Goal: Task Accomplishment & Management: Manage account settings

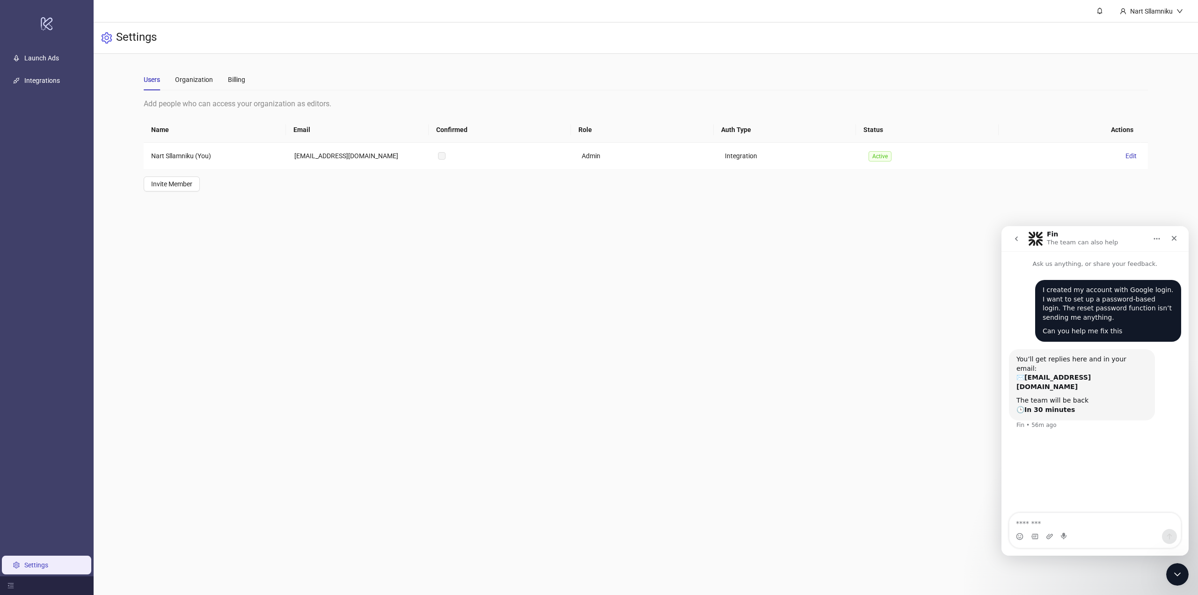
click at [459, 262] on main "**********" at bounding box center [646, 297] width 1105 height 595
drag, startPoint x: 1084, startPoint y: 373, endPoint x: 1086, endPoint y: 429, distance: 55.7
click at [1086, 377] on div "You’ll get replies here and in your email: ✉️ [EMAIL_ADDRESS][DOMAIN_NAME] The …" at bounding box center [1082, 385] width 131 height 60
click at [836, 242] on main "**********" at bounding box center [646, 297] width 1105 height 595
click at [1172, 576] on icon "Close Intercom Messenger" at bounding box center [1176, 572] width 11 height 11
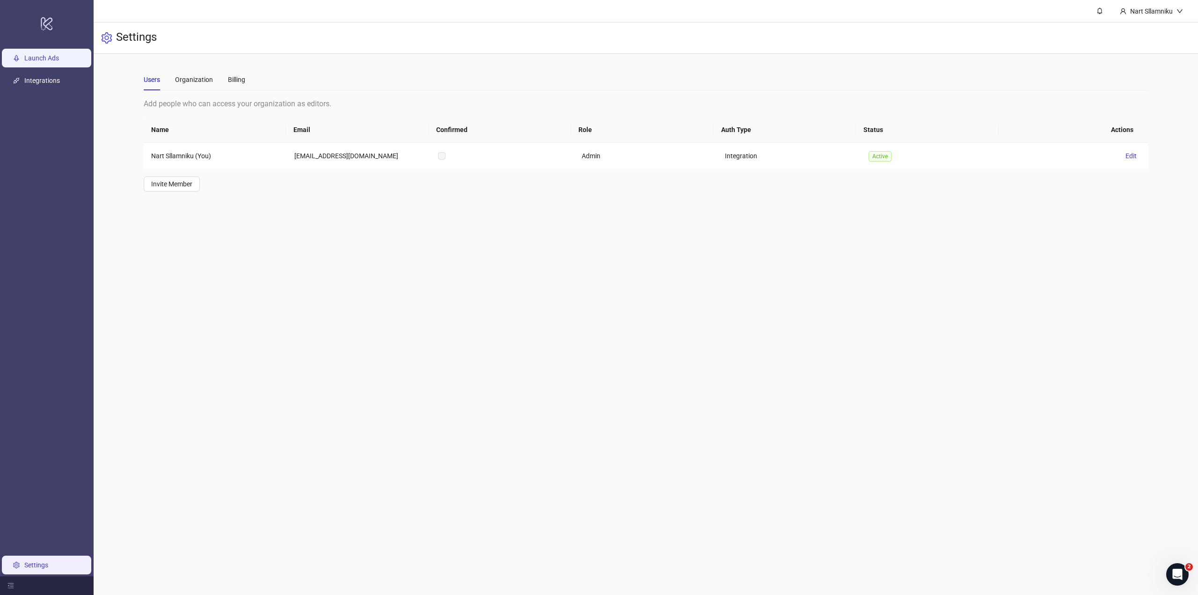
click at [50, 59] on link "Launch Ads" at bounding box center [41, 57] width 35 height 7
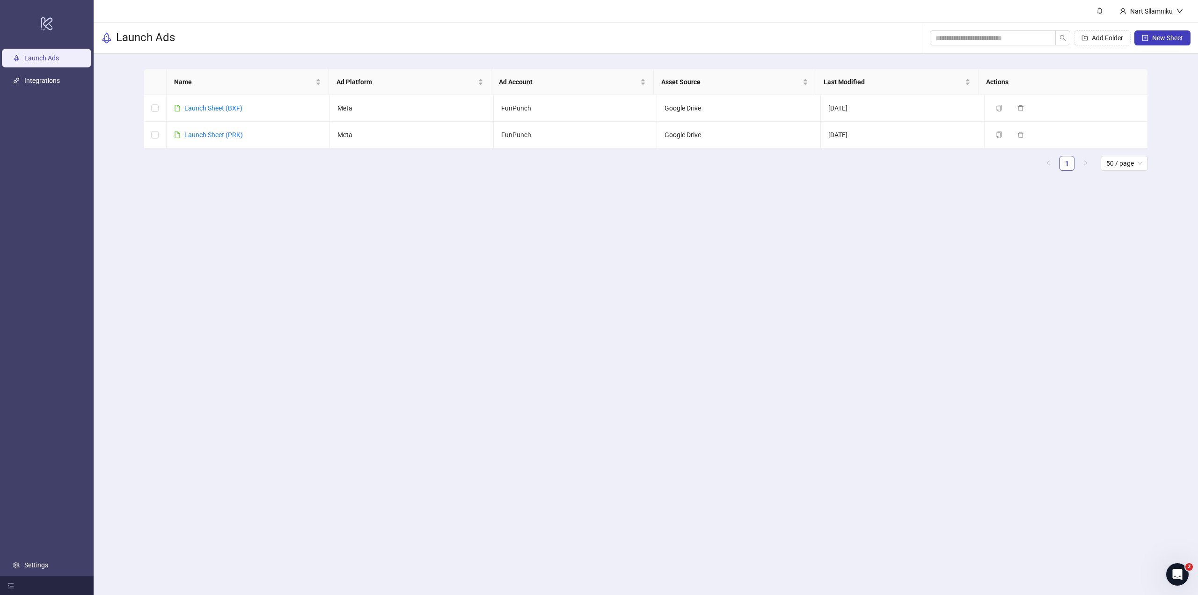
click at [483, 294] on main "Nart Sllamniku Launch Ads Add Folder New Sheet Name Ad Platform Ad Account Asse…" at bounding box center [646, 297] width 1105 height 595
drag, startPoint x: 1167, startPoint y: 572, endPoint x: 2331, endPoint y: 1136, distance: 1293.0
click at [1166, 572] on div "Open Intercom Messenger" at bounding box center [1176, 572] width 31 height 31
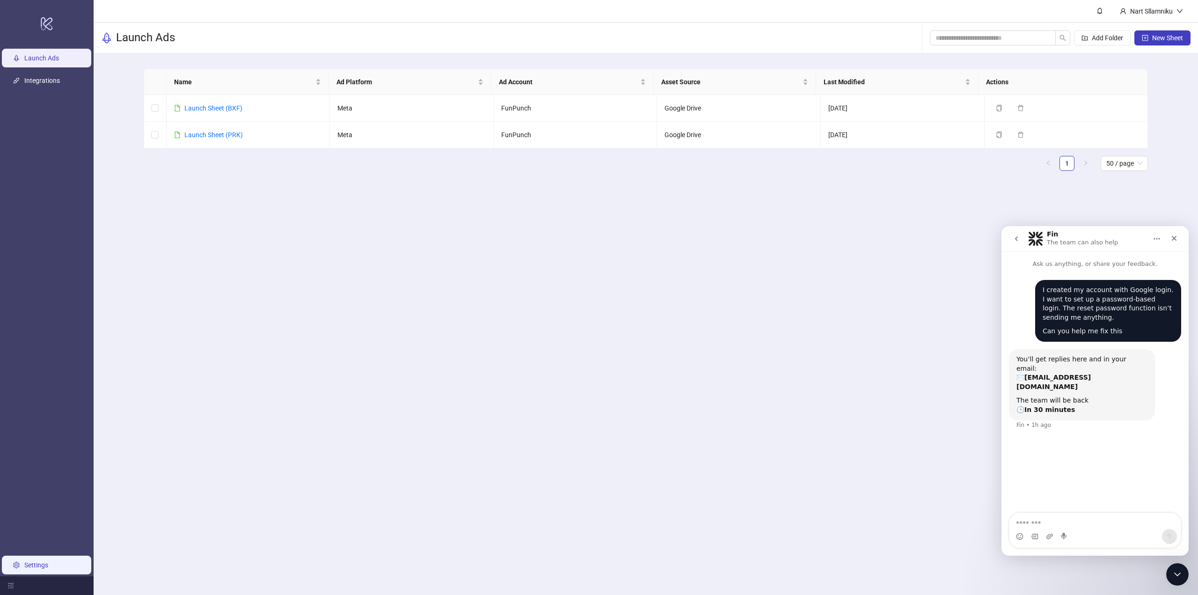
click at [48, 569] on link "Settings" at bounding box center [36, 564] width 24 height 7
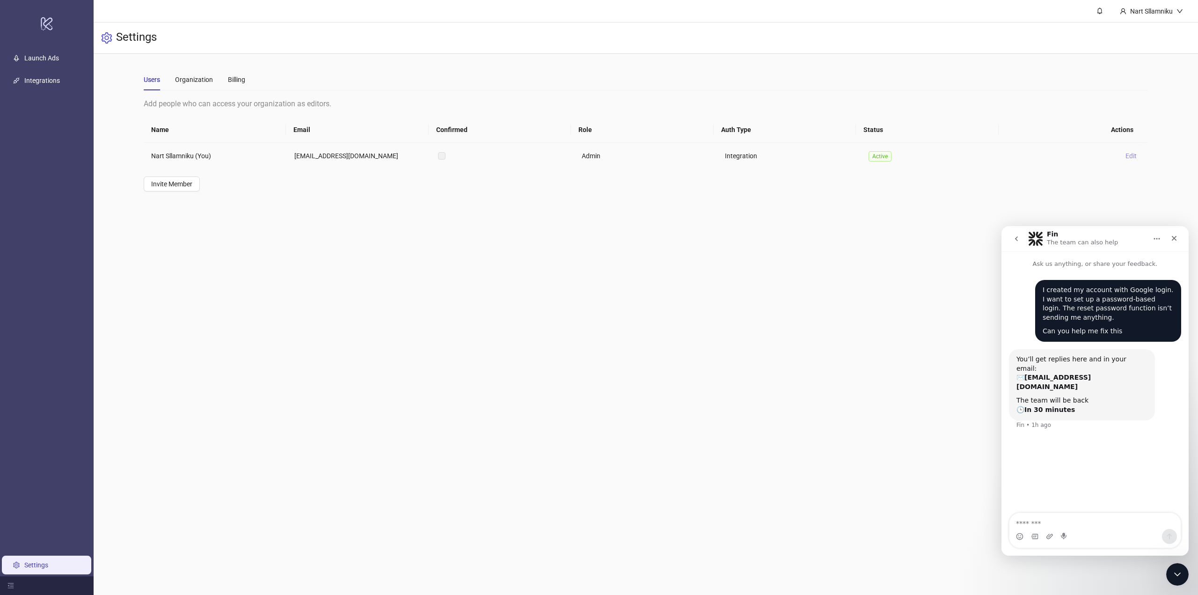
click at [1122, 157] on button "Edit" at bounding box center [1131, 155] width 19 height 11
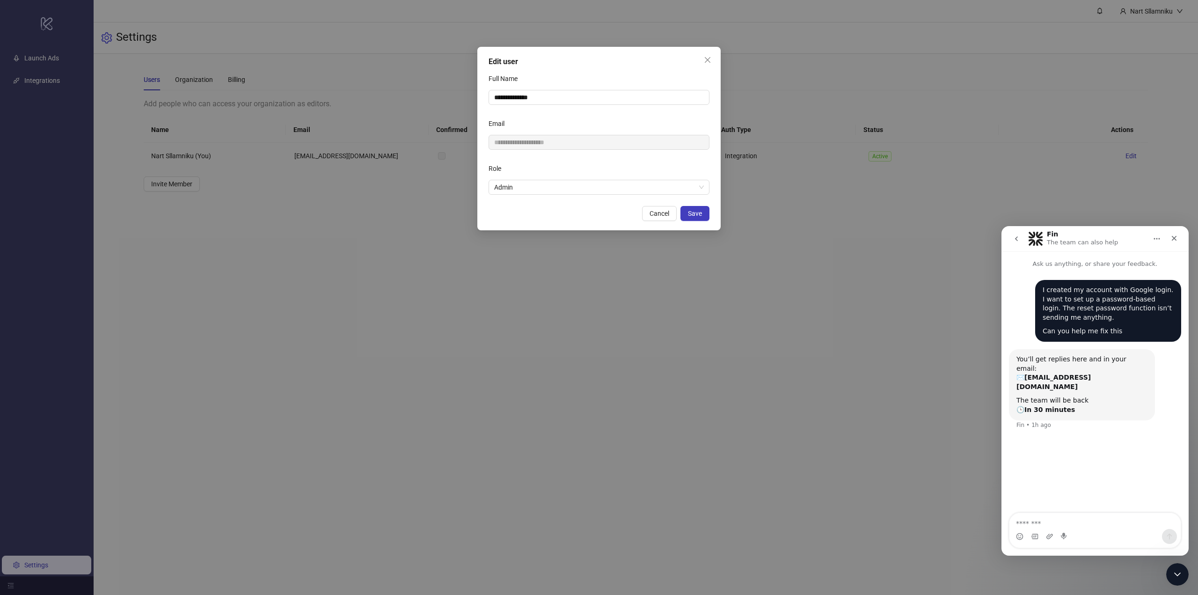
click at [782, 141] on div "**********" at bounding box center [599, 297] width 1198 height 595
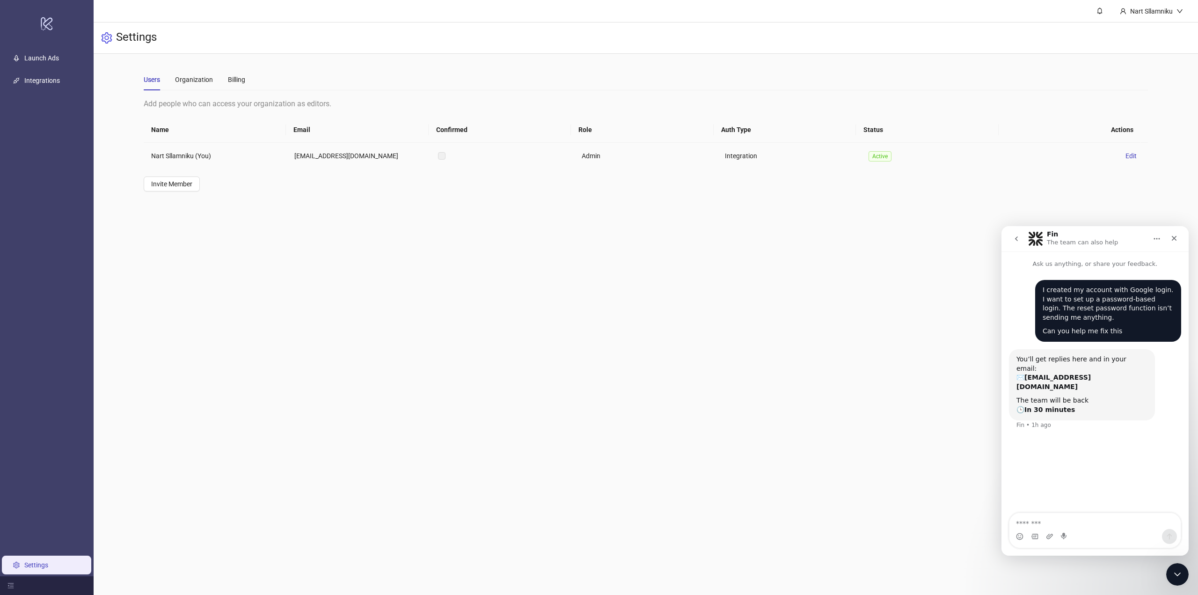
click at [731, 157] on td "Integration" at bounding box center [790, 156] width 144 height 26
click at [222, 159] on td "Nart Sllamniku (You)" at bounding box center [216, 156] width 144 height 26
click at [169, 159] on td "Nart Sllamniku (You)" at bounding box center [216, 156] width 144 height 26
click at [70, 547] on ul "Launch Ads Integrations Settings" at bounding box center [47, 311] width 94 height 529
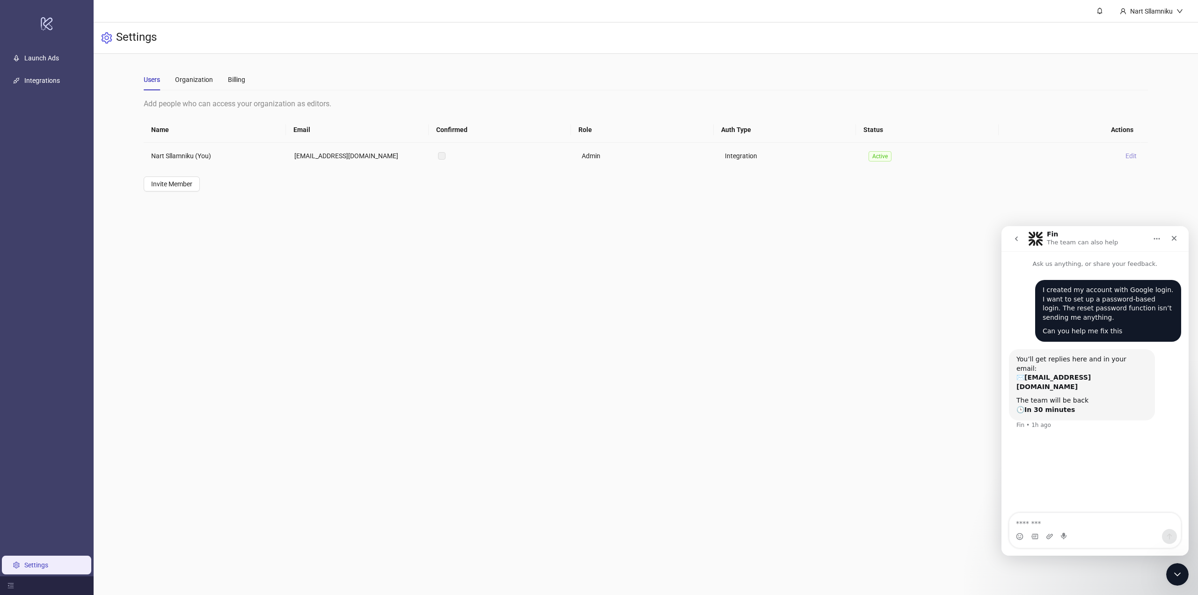
click at [1131, 153] on button "Edit" at bounding box center [1131, 155] width 19 height 11
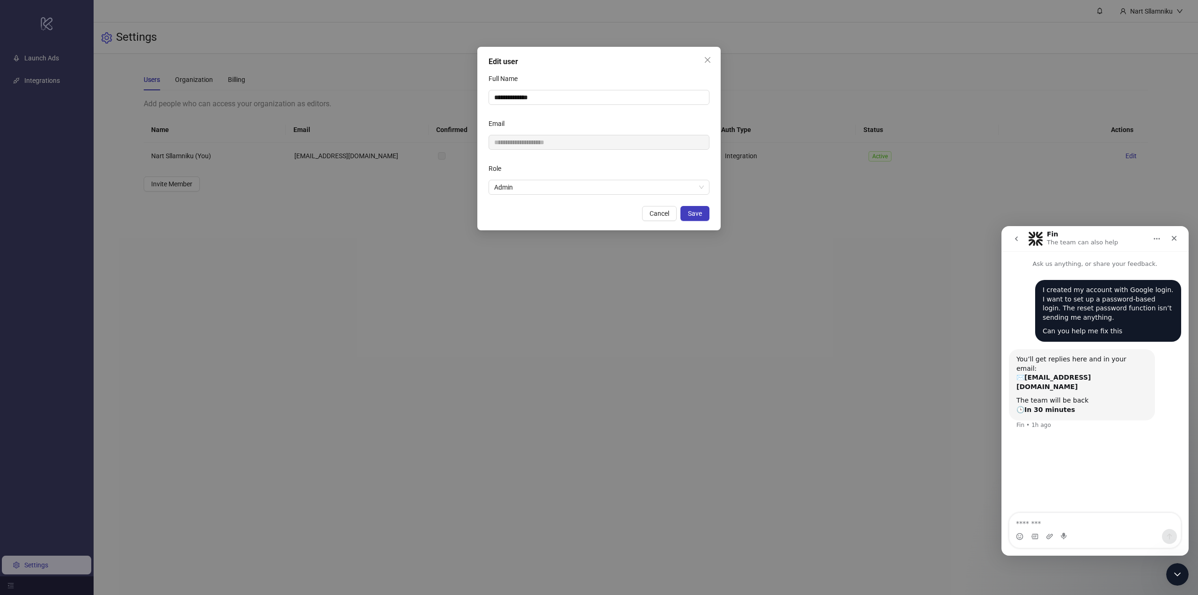
click at [761, 108] on div "**********" at bounding box center [599, 297] width 1198 height 595
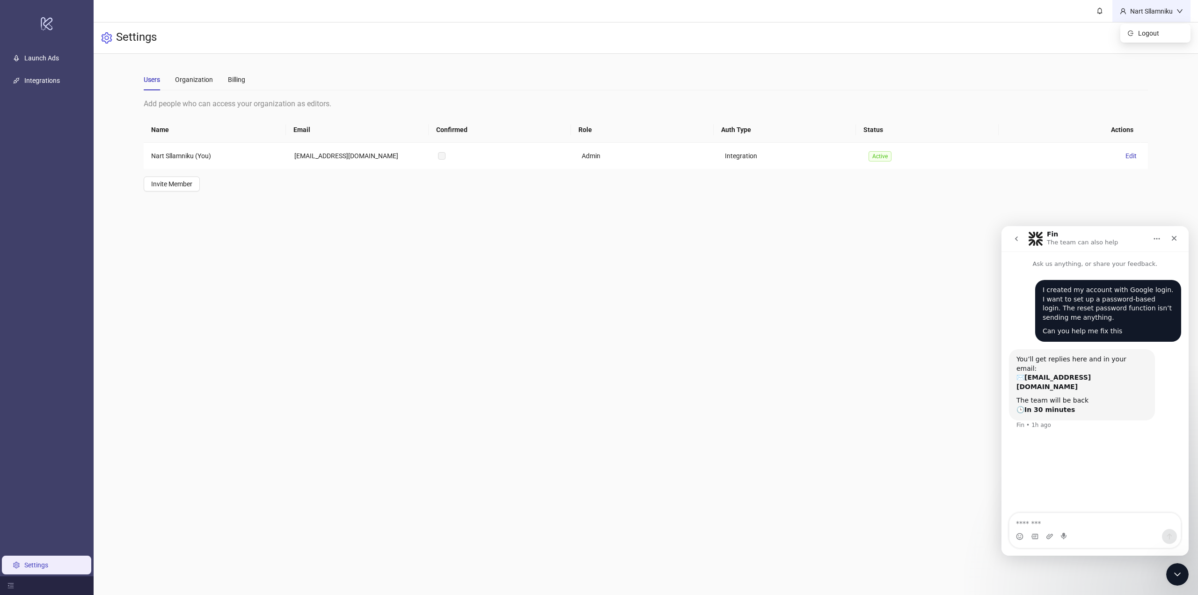
click at [1133, 20] on div "Nart Sllamniku" at bounding box center [1152, 11] width 78 height 22
click at [1096, 18] on link at bounding box center [1099, 11] width 25 height 22
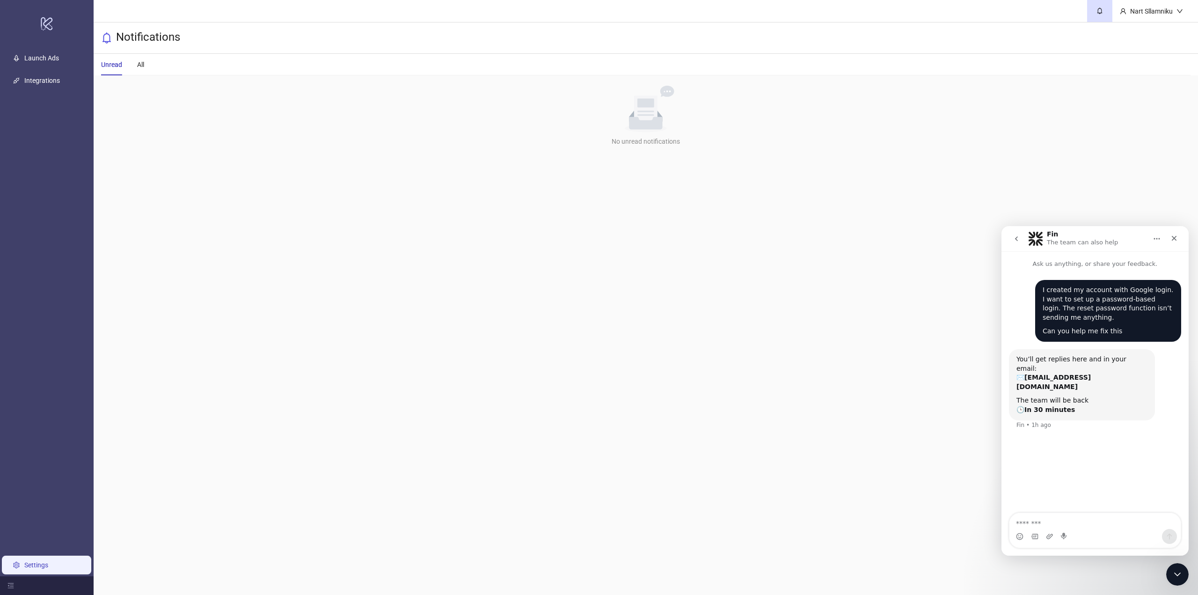
click at [48, 569] on link "Settings" at bounding box center [36, 564] width 24 height 7
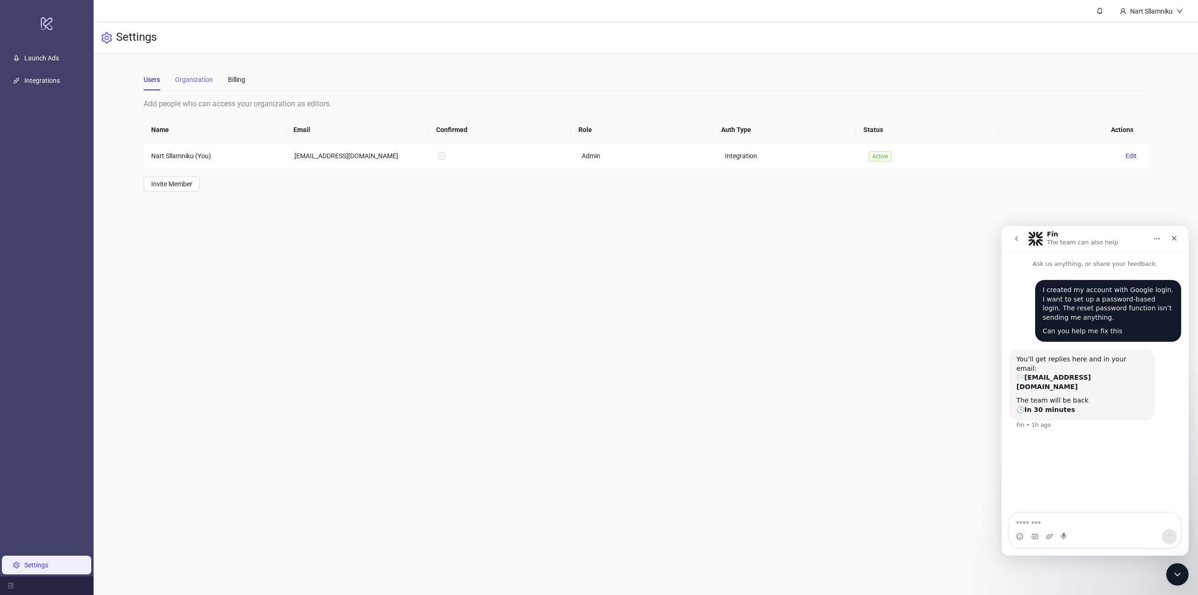
click at [194, 88] on div "Organization" at bounding box center [194, 80] width 38 height 22
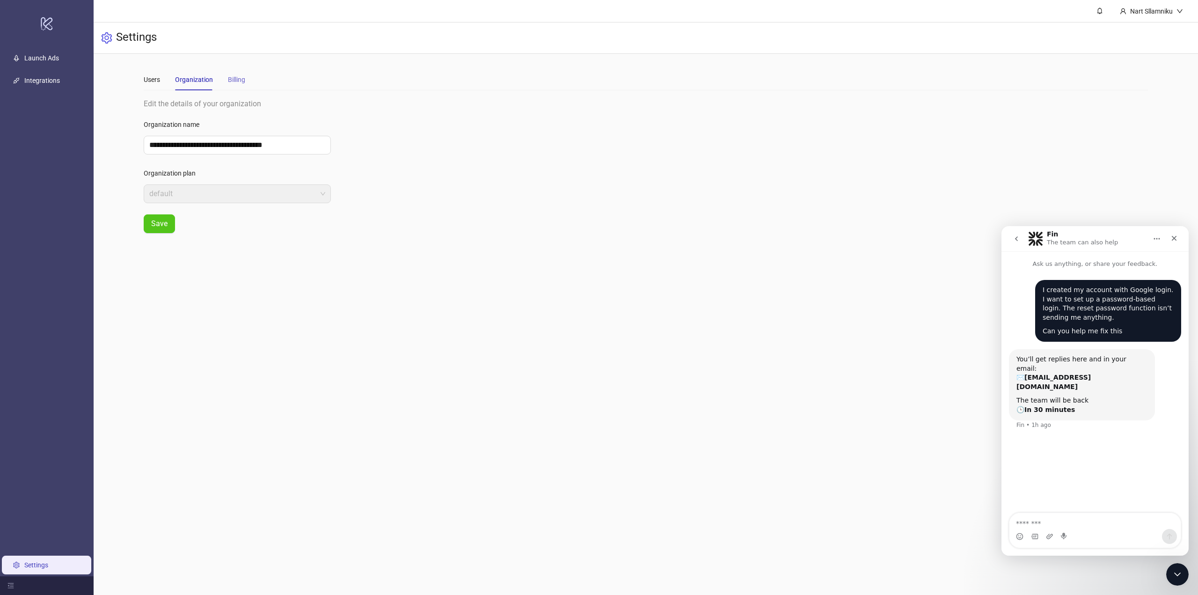
click at [244, 88] on div "Billing" at bounding box center [236, 80] width 17 height 22
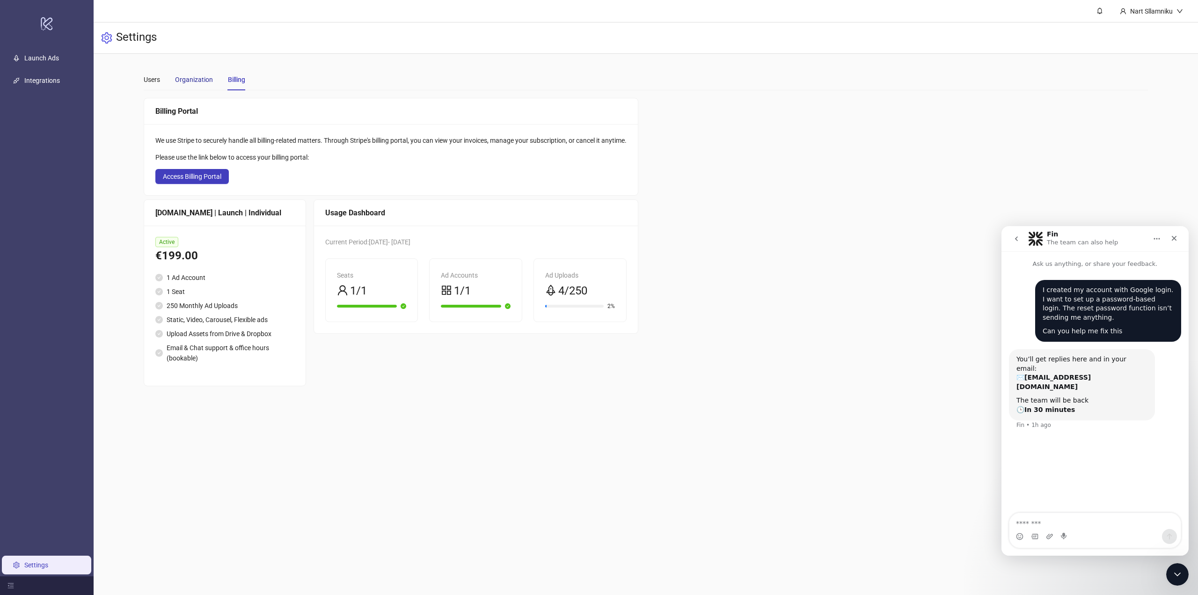
click at [208, 79] on div "Organization" at bounding box center [194, 79] width 38 height 10
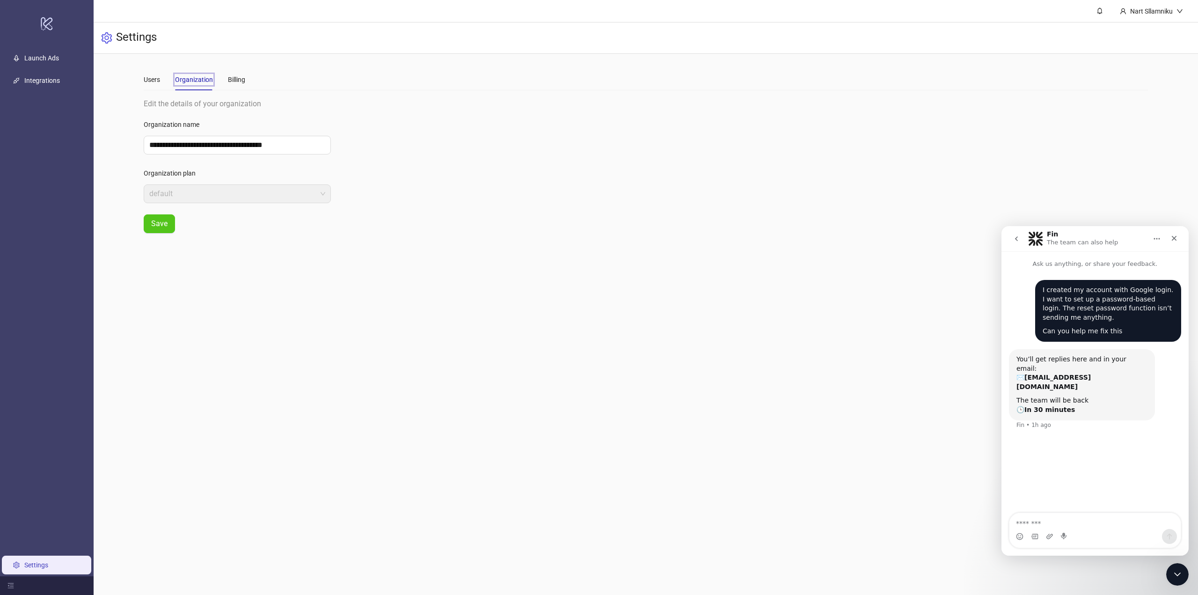
drag, startPoint x: 171, startPoint y: 77, endPoint x: 161, endPoint y: 76, distance: 9.4
click at [168, 77] on div "Users Tab 2 of 3 Organization Billing" at bounding box center [195, 80] width 102 height 22
click at [160, 77] on div "Users" at bounding box center [152, 79] width 16 height 10
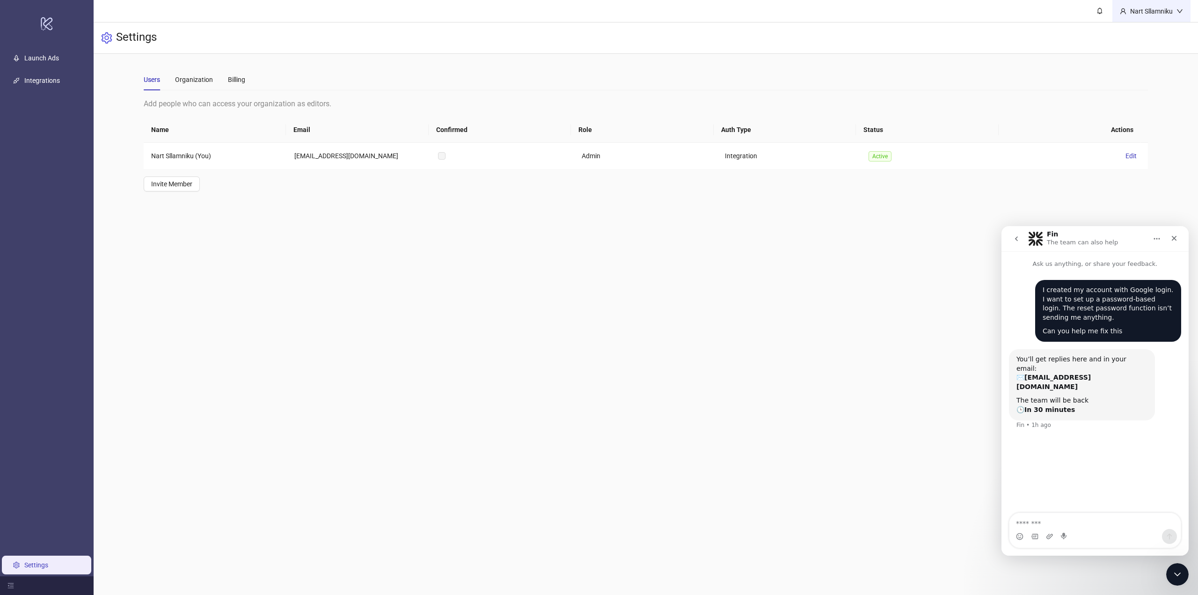
click at [1144, 14] on div "Nart Sllamniku" at bounding box center [1152, 11] width 50 height 10
drag, startPoint x: 302, startPoint y: 463, endPoint x: 257, endPoint y: 493, distance: 54.1
click at [302, 463] on main "**********" at bounding box center [646, 297] width 1105 height 595
click at [7, 585] on icon "menu-fold" at bounding box center [10, 585] width 7 height 7
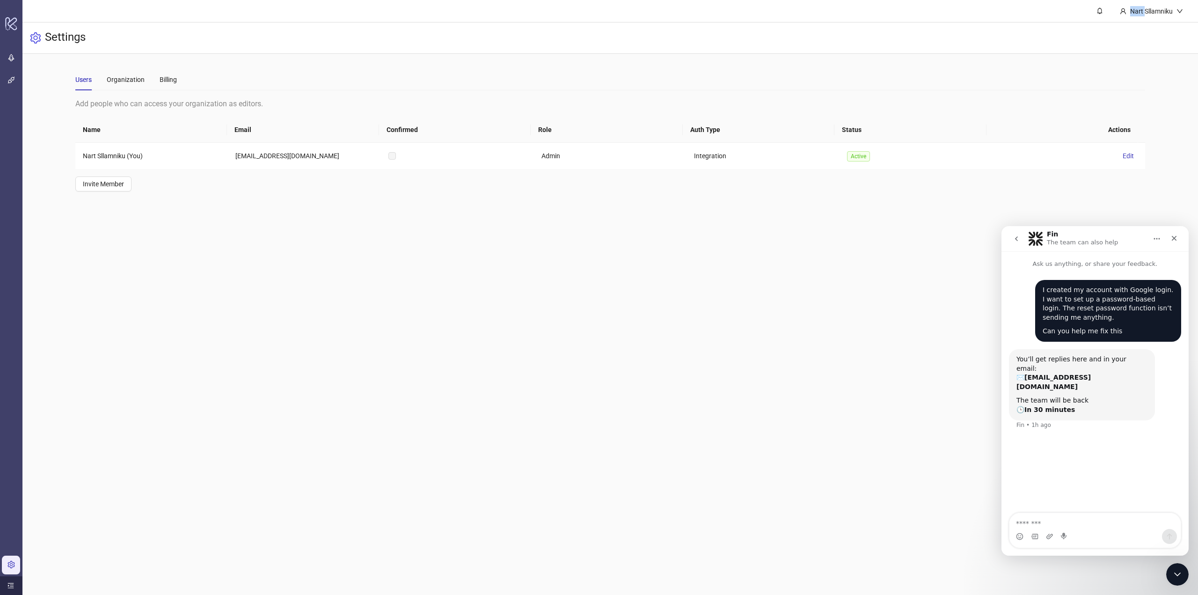
click at [7, 585] on icon "menu-unfold" at bounding box center [10, 585] width 7 height 7
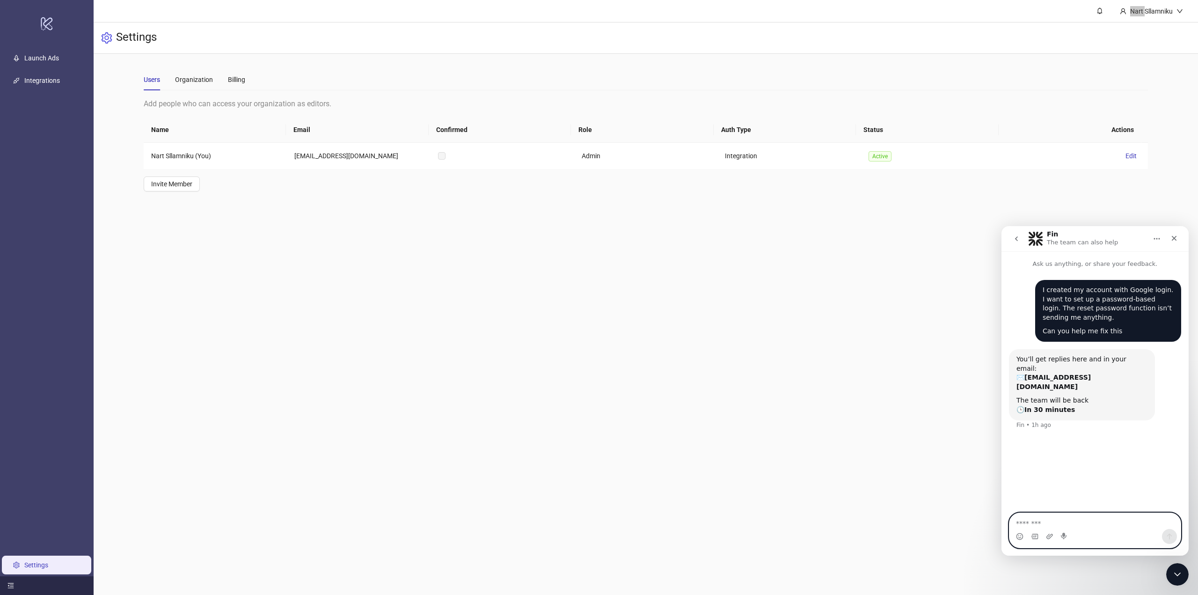
click at [1041, 515] on textarea "Message…" at bounding box center [1095, 521] width 171 height 16
type textarea "******"
